Goal: Navigation & Orientation: Go to known website

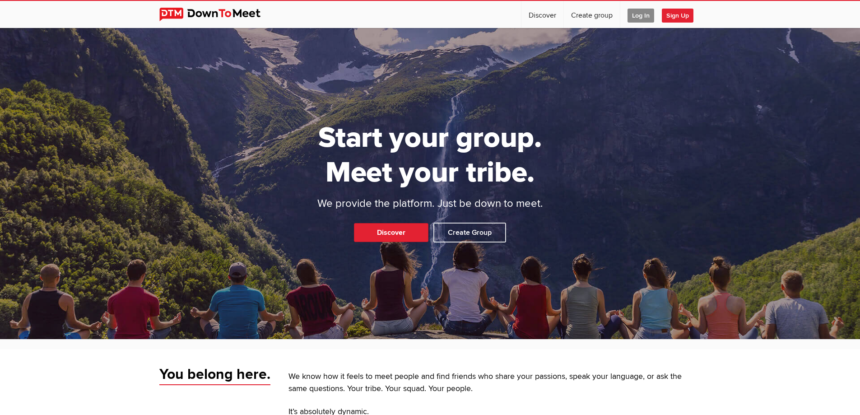
click at [635, 15] on span "Log In" at bounding box center [641, 16] width 27 height 14
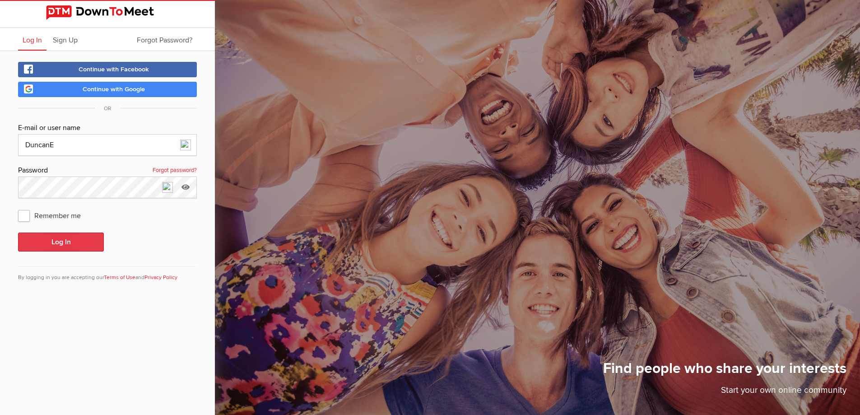
click at [84, 243] on button "Log In" at bounding box center [61, 242] width 86 height 19
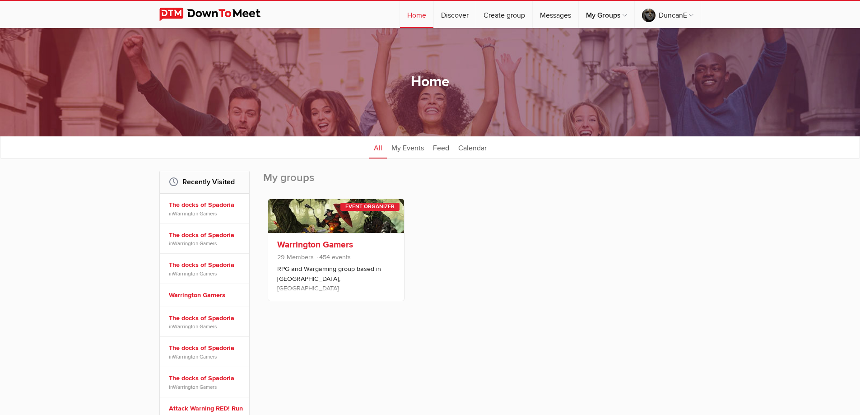
click at [299, 246] on link "Warrington Gamers" at bounding box center [315, 244] width 76 height 11
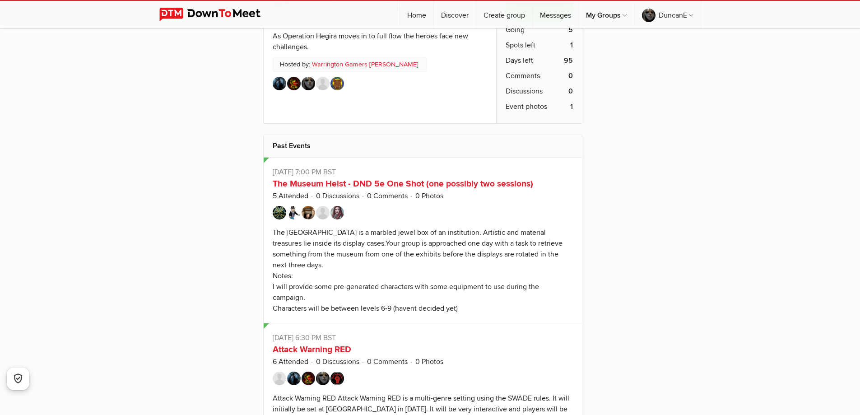
scroll to position [5283, 0]
